Goal: Information Seeking & Learning: Understand process/instructions

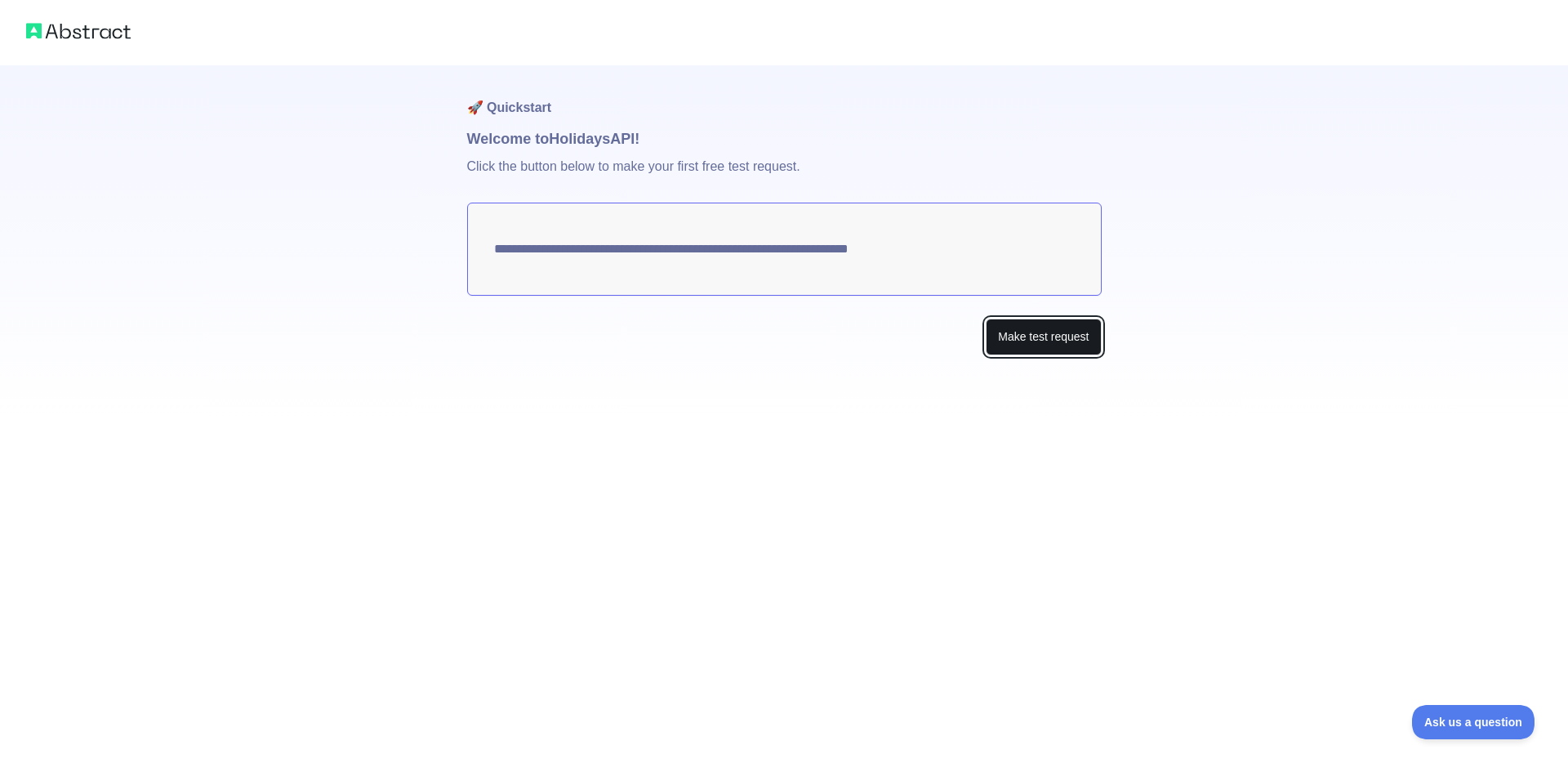
click at [1049, 344] on button "Make test request" at bounding box center [1044, 337] width 115 height 37
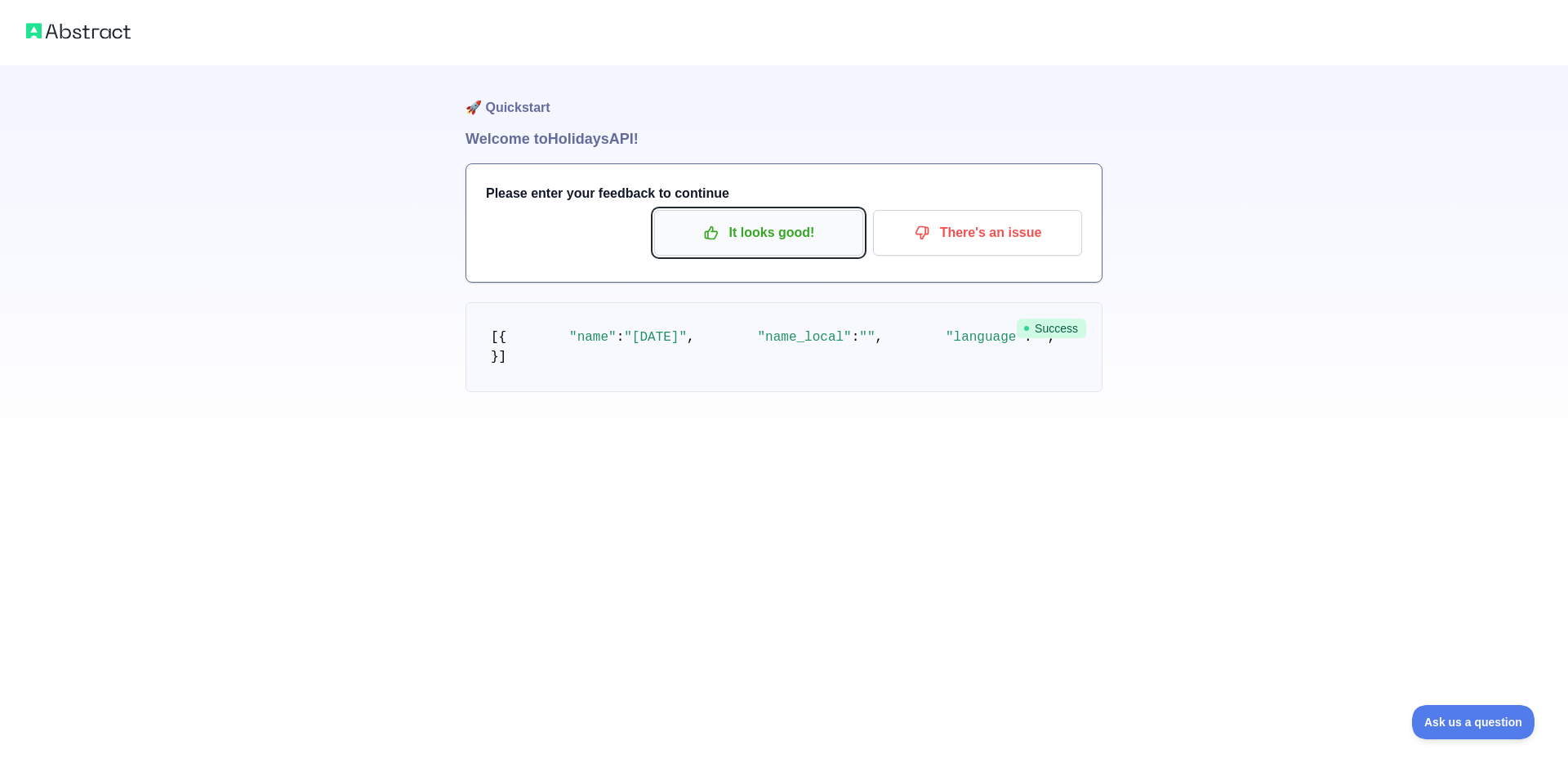
click at [706, 233] on icon "button" at bounding box center [711, 233] width 12 height 12
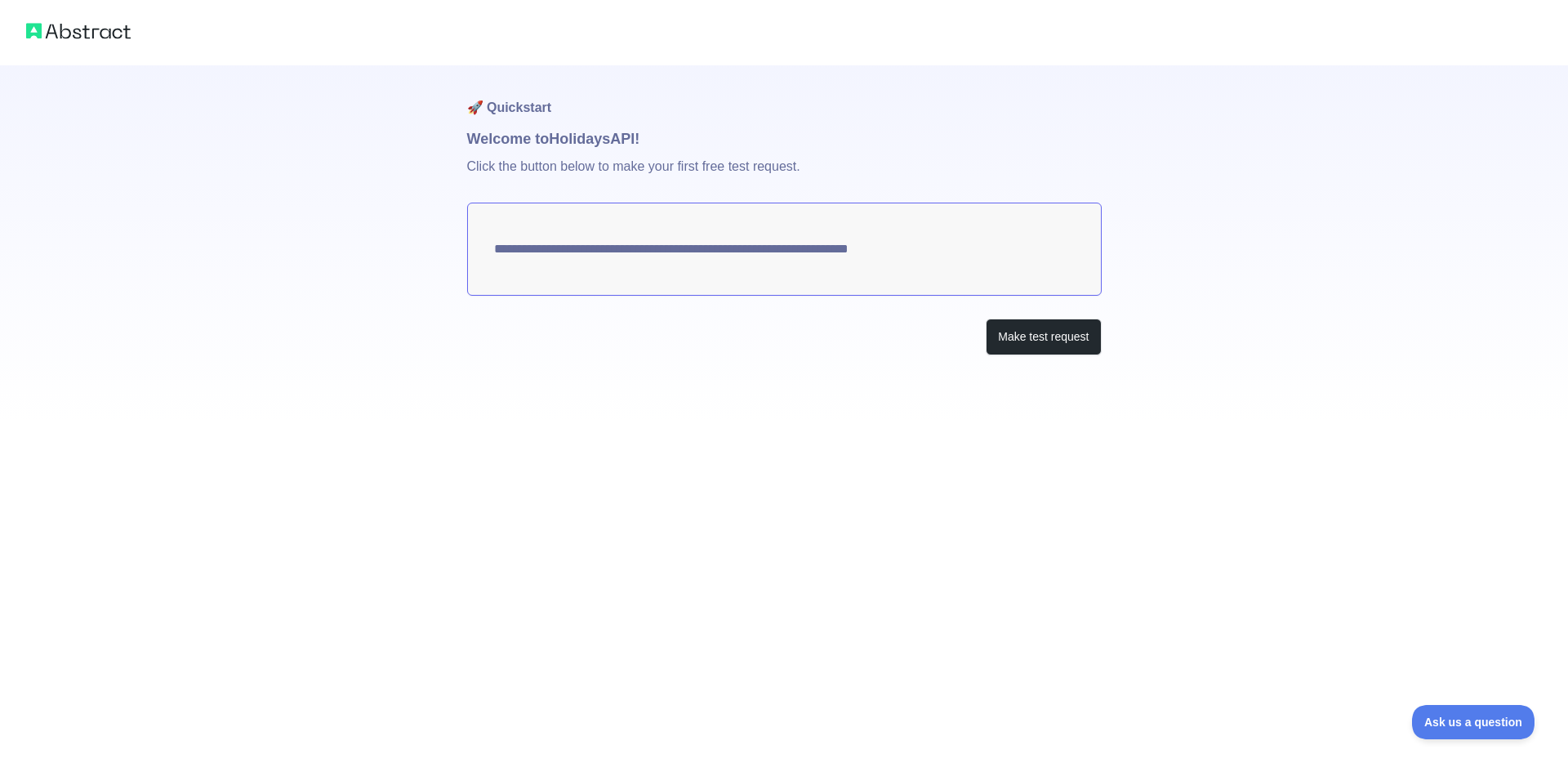
click at [804, 249] on textarea "**********" at bounding box center [784, 249] width 635 height 94
click at [1024, 343] on button "Make test request" at bounding box center [1044, 337] width 115 height 37
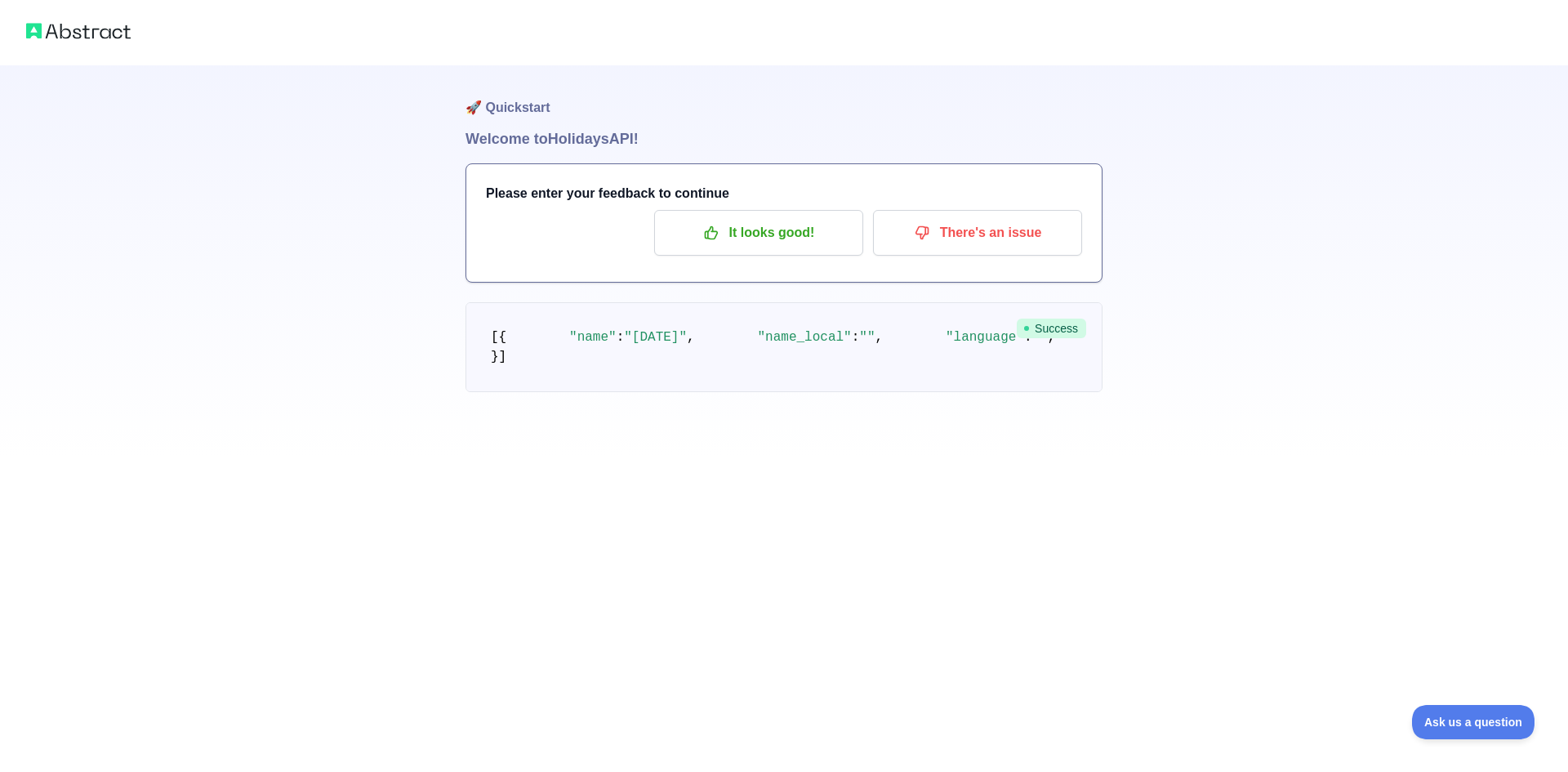
click at [705, 392] on pre "[ { "name" : "[DATE]" , "name_local" : "" , "language" : "" , "description" : "…" at bounding box center [784, 347] width 637 height 90
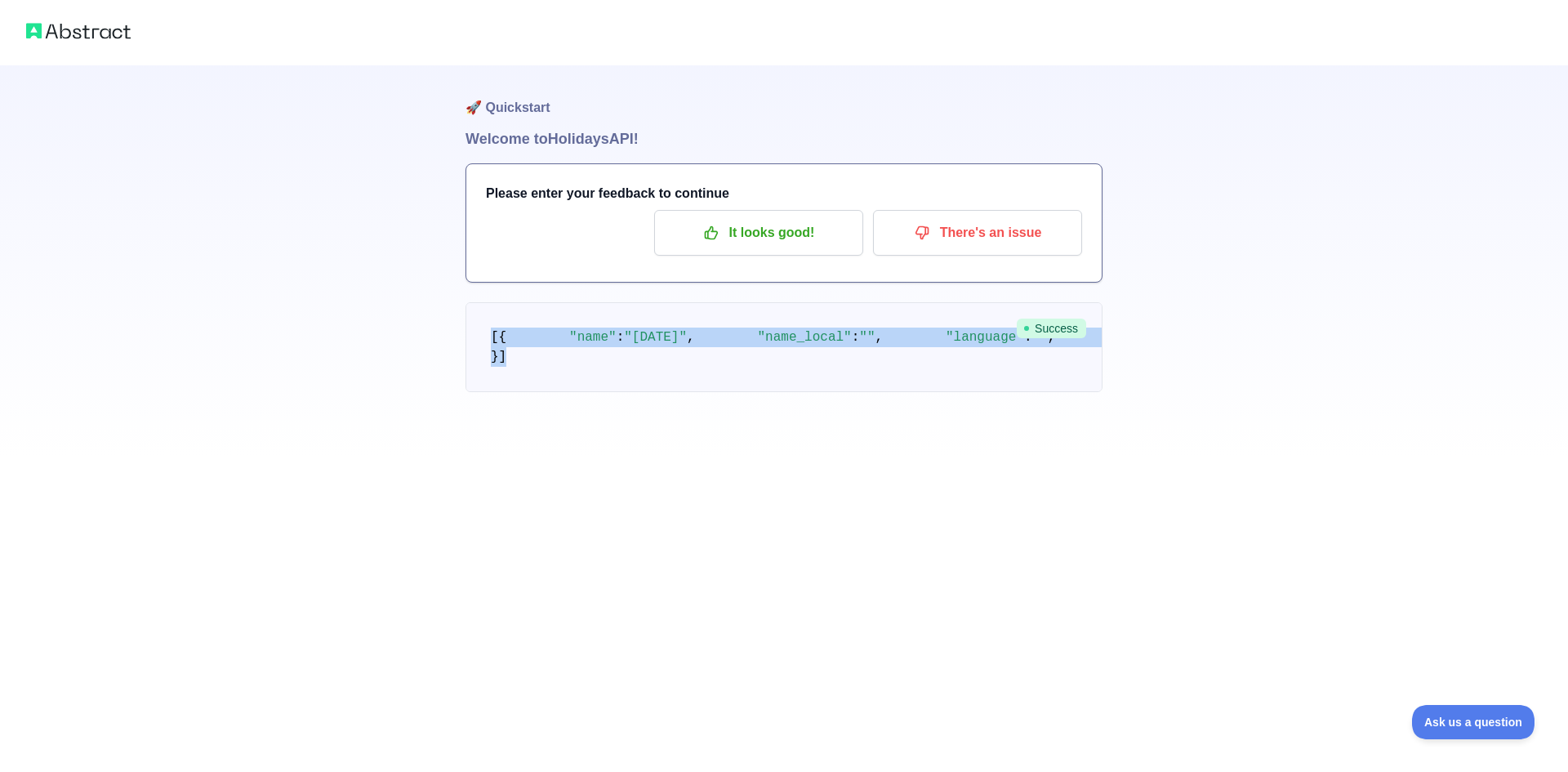
drag, startPoint x: 513, startPoint y: 641, endPoint x: 449, endPoint y: 320, distance: 327.3
click at [449, 320] on div "🚀 Quickstart Welcome to Holidays API! Please enter your feedback to continue It…" at bounding box center [784, 228] width 1568 height 457
copy code "[ { "name" : "[DATE]" , "name_local" : "" , "language" : "" , "description" : "…"
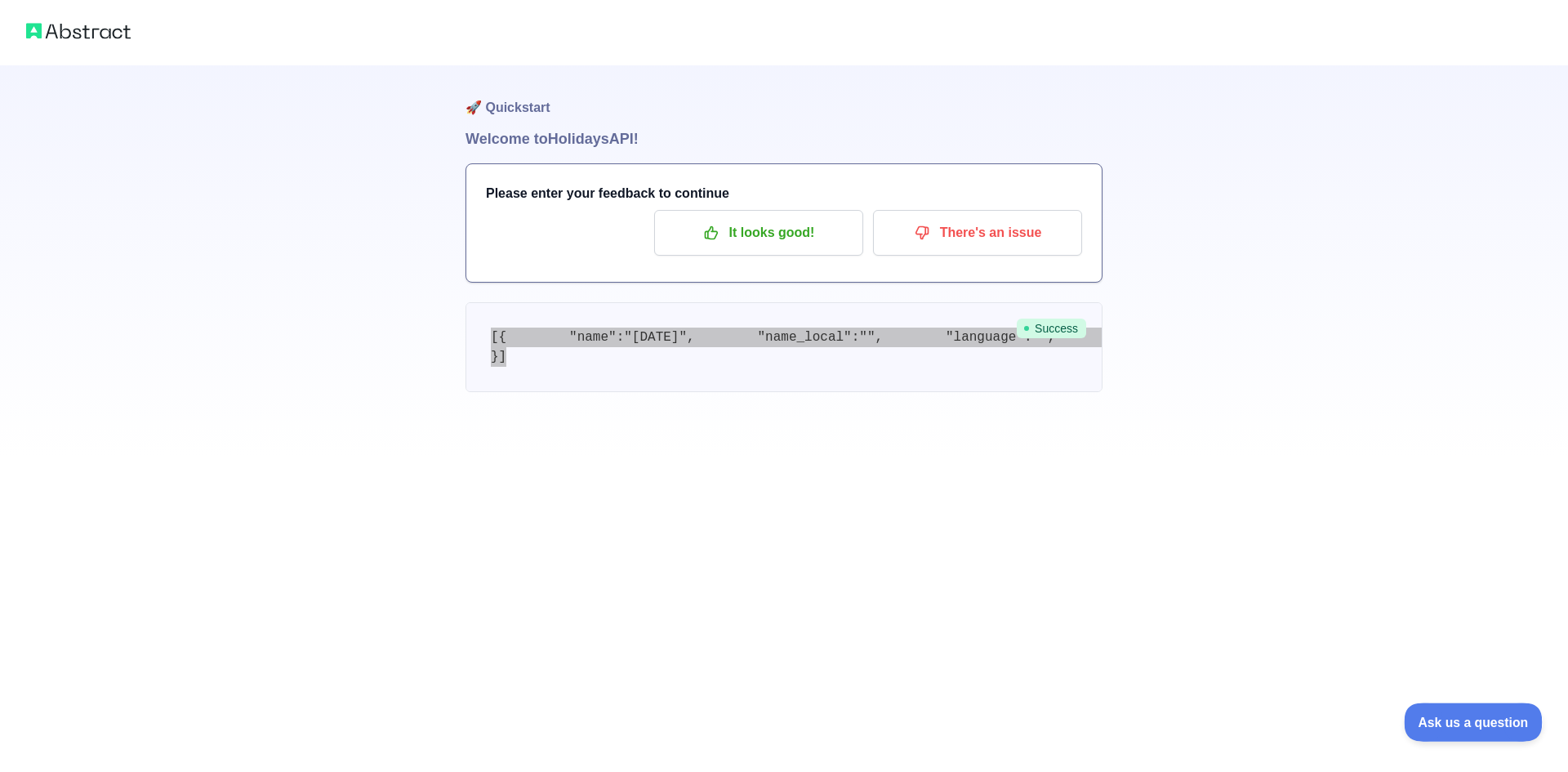
click at [1440, 717] on span "Ask us a question" at bounding box center [1465, 720] width 122 height 11
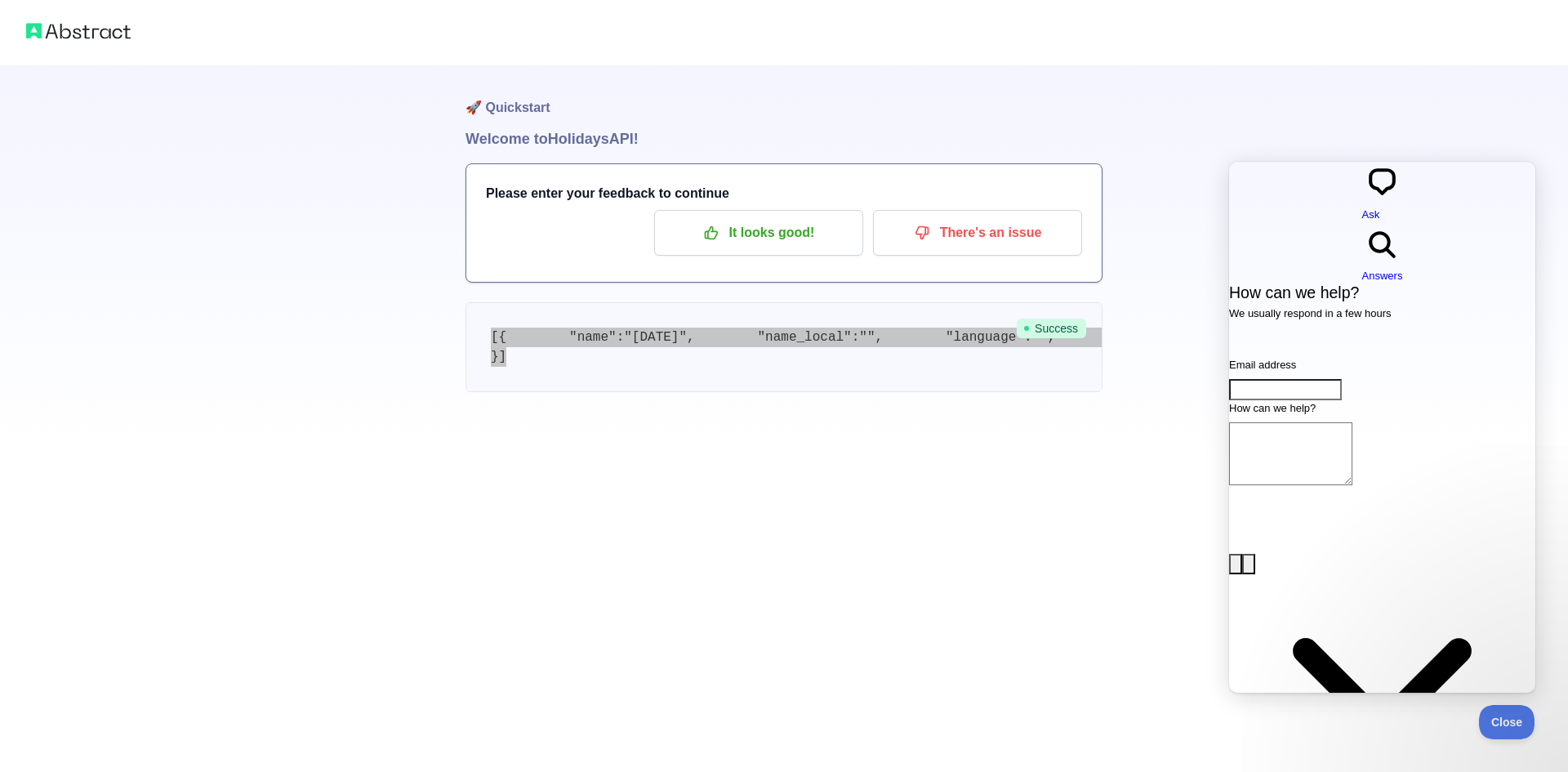
click at [1296, 379] on input "Email address" at bounding box center [1285, 390] width 113 height 21
click at [1502, 713] on button "Close" at bounding box center [1502, 720] width 56 height 34
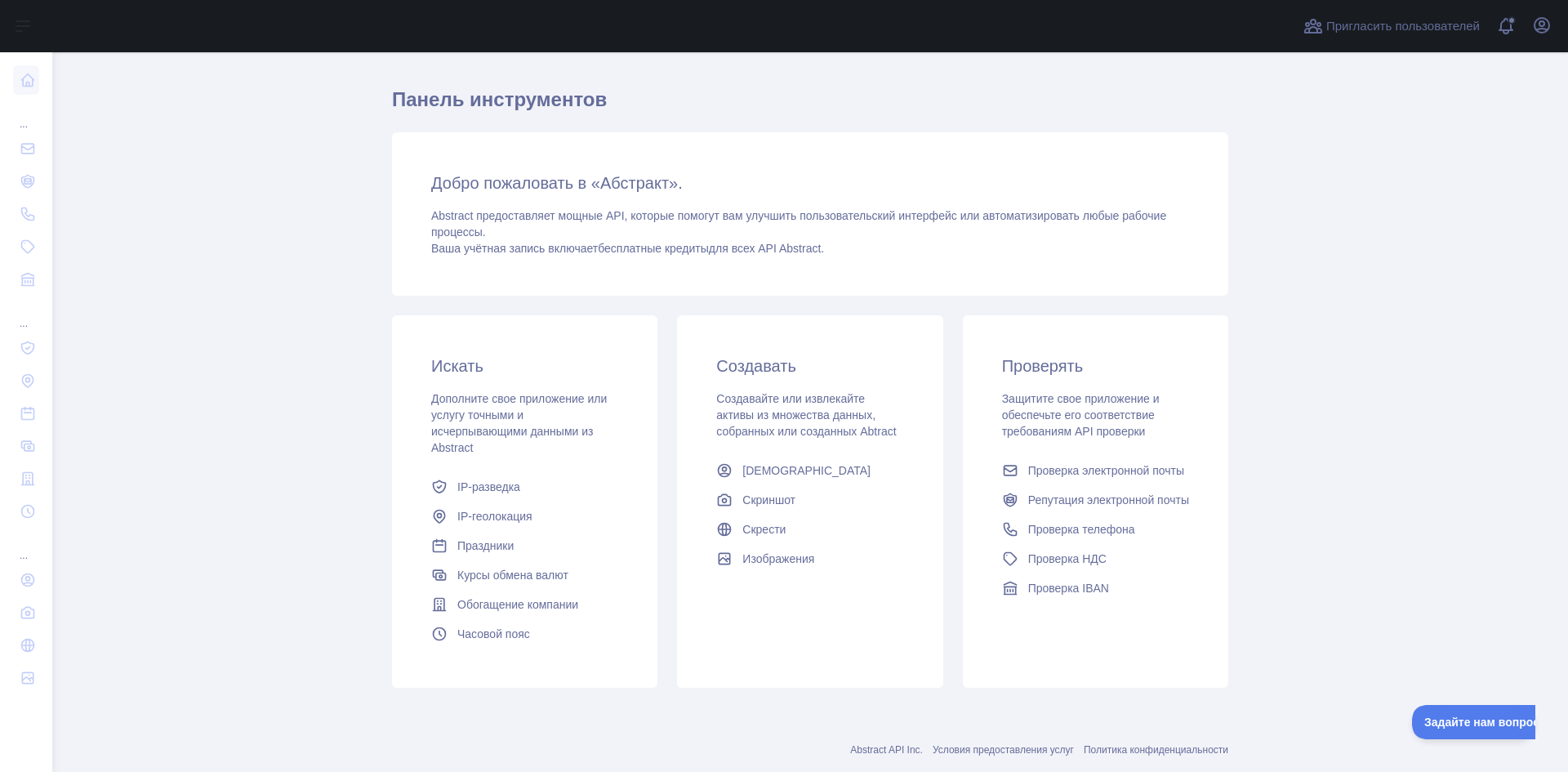
scroll to position [74, 0]
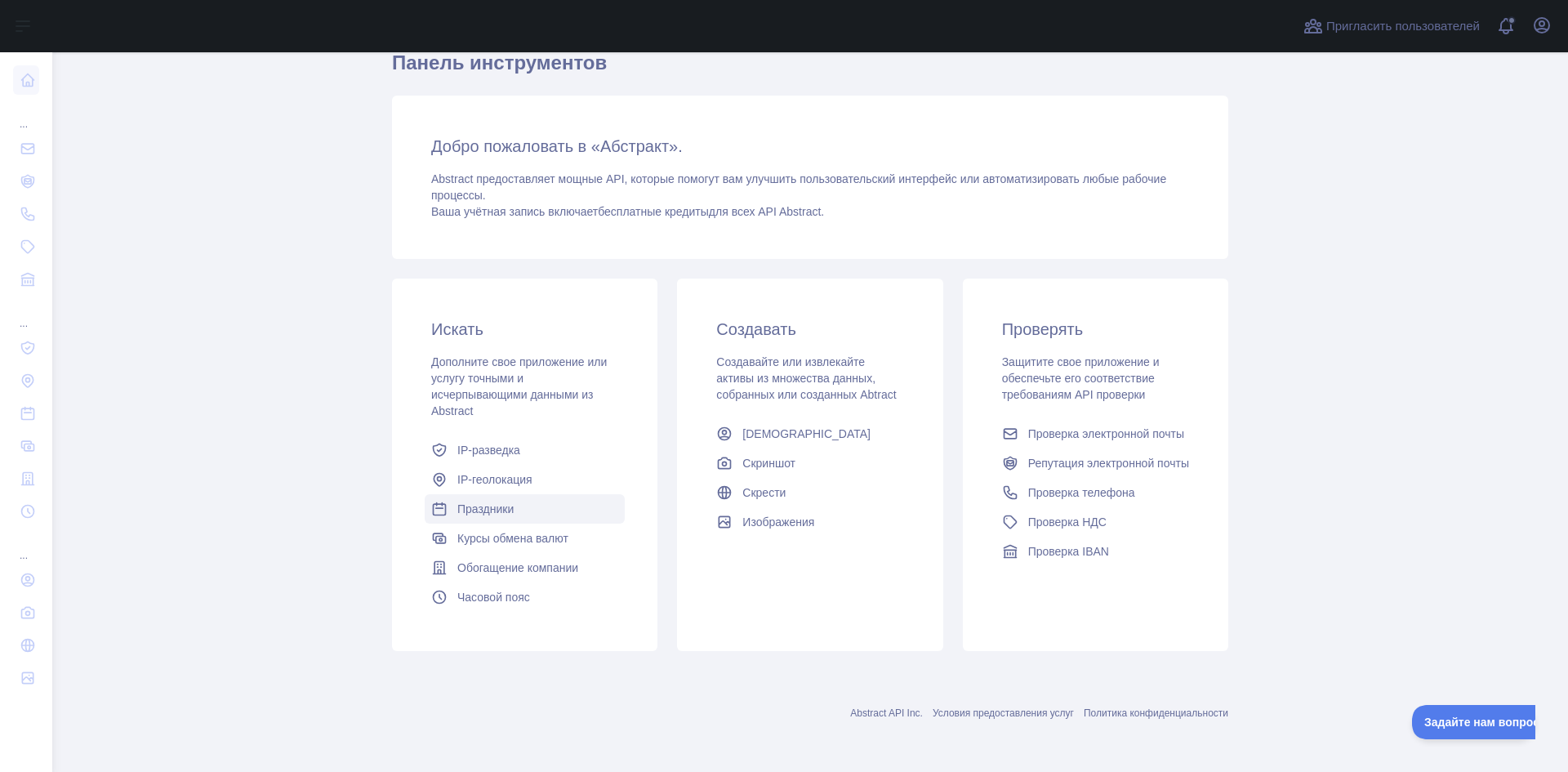
click at [512, 507] on link "Праздники" at bounding box center [524, 509] width 200 height 30
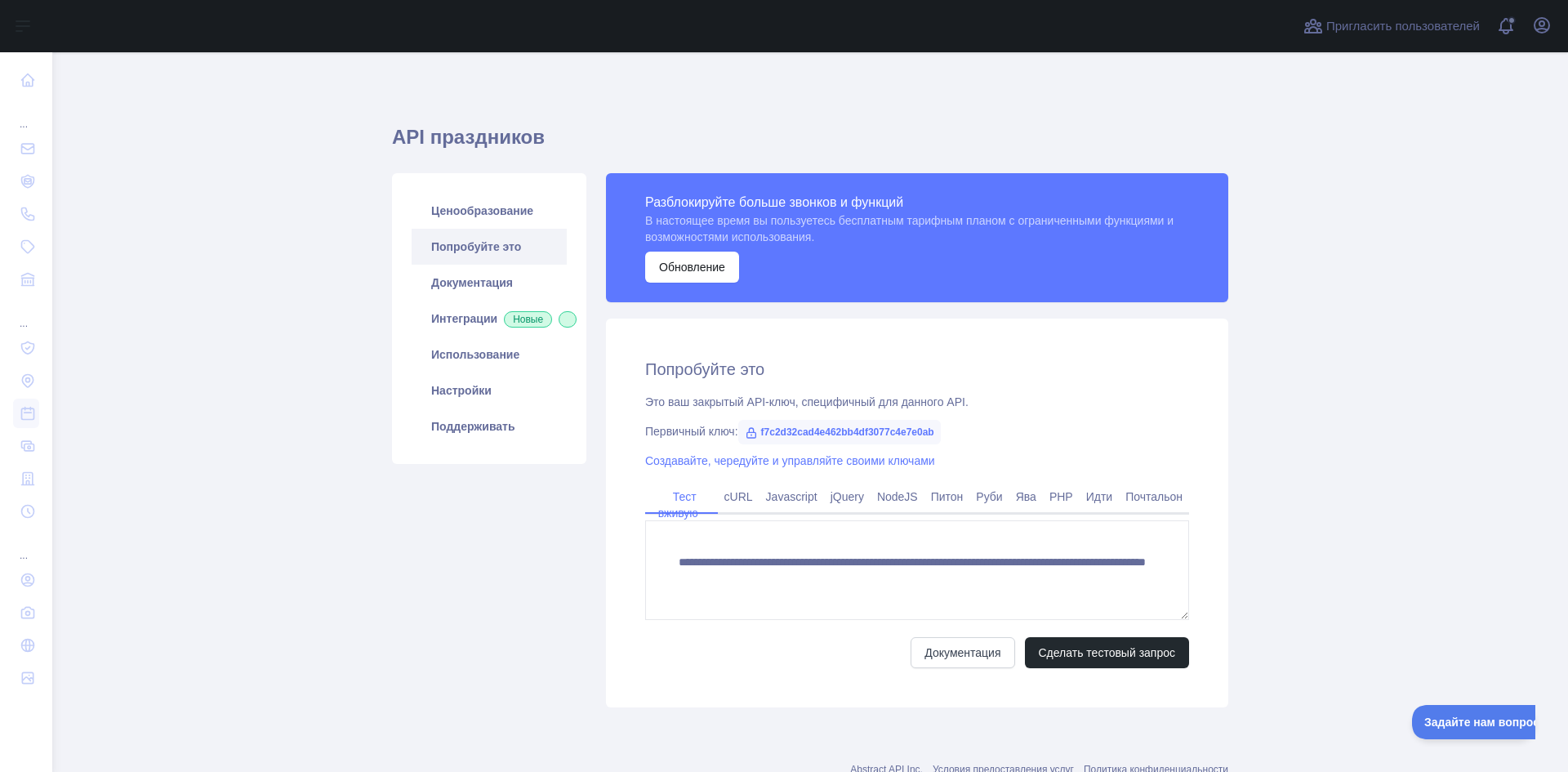
click at [800, 429] on font "f7c2d32cad4e462bb4df3077c4e7e0ab" at bounding box center [848, 432] width 173 height 11
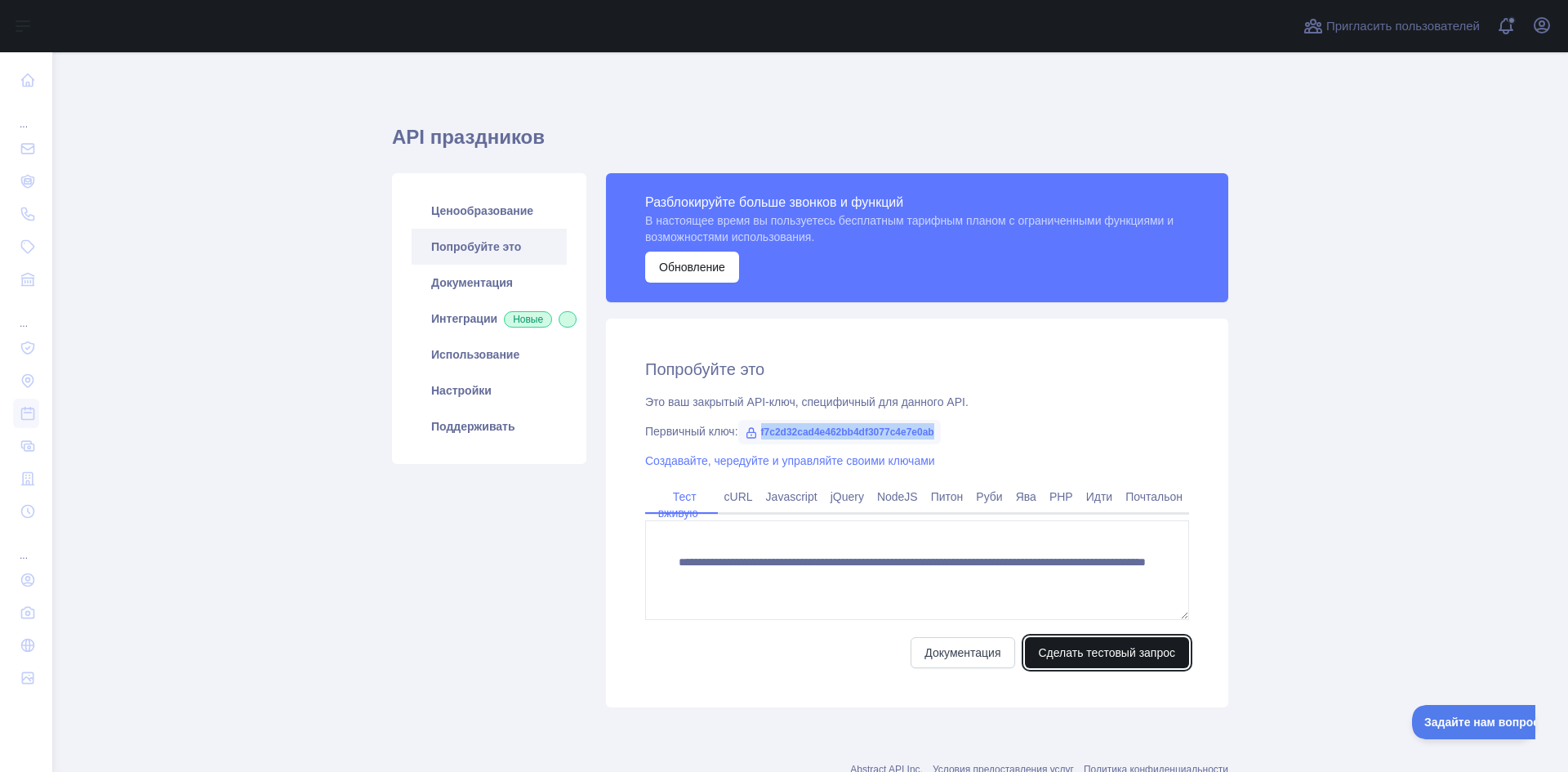
click at [1115, 659] on font "Сделать тестовый запрос" at bounding box center [1107, 652] width 137 height 13
